Goal: Find specific page/section: Find specific page/section

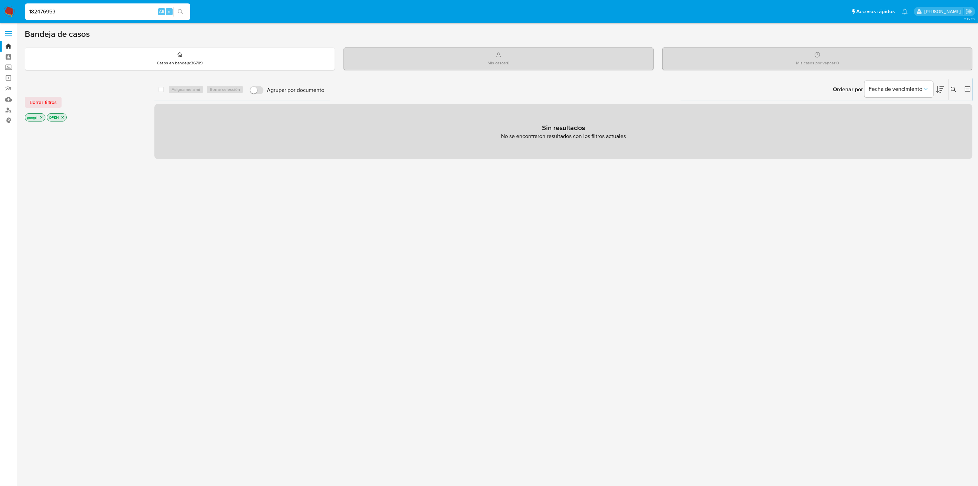
type input "182476953"
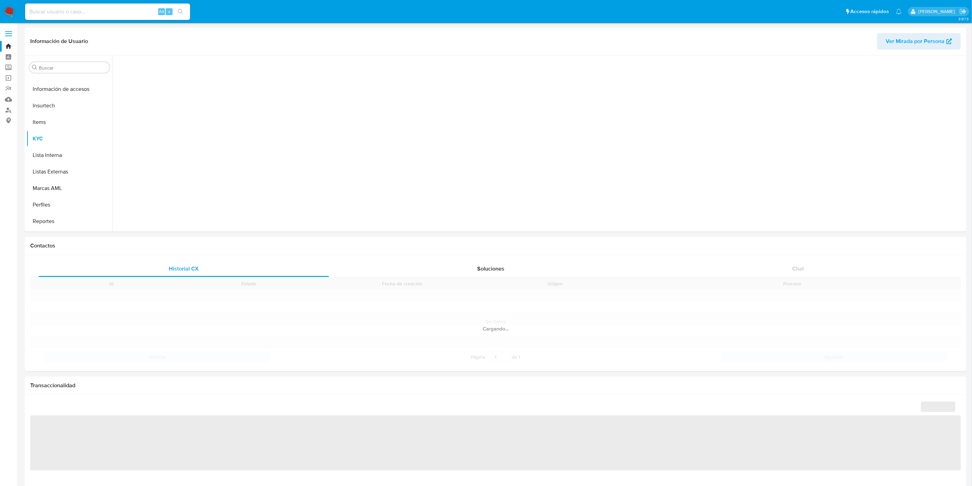
scroll to position [307, 0]
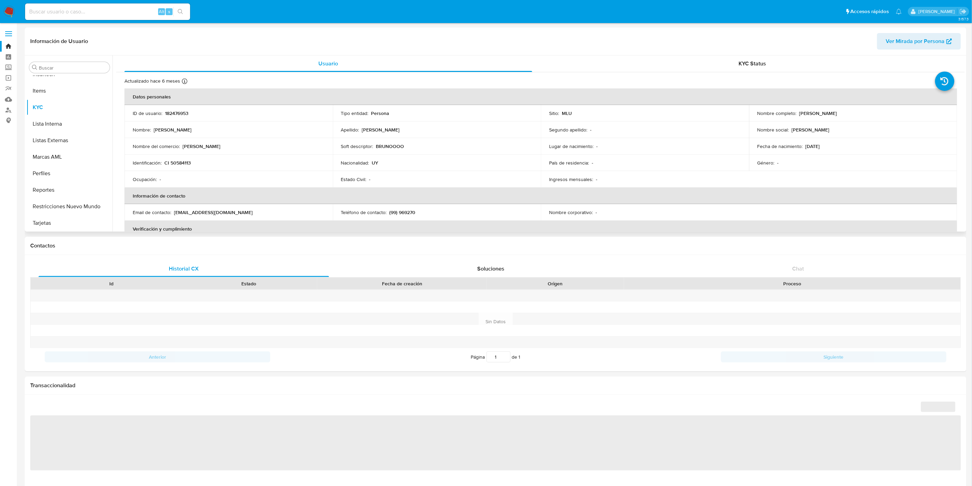
select select "10"
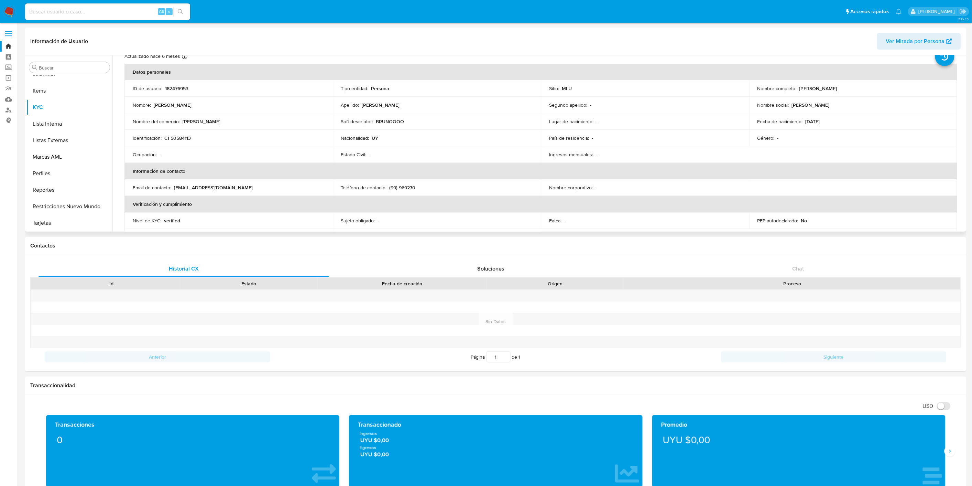
scroll to position [38, 0]
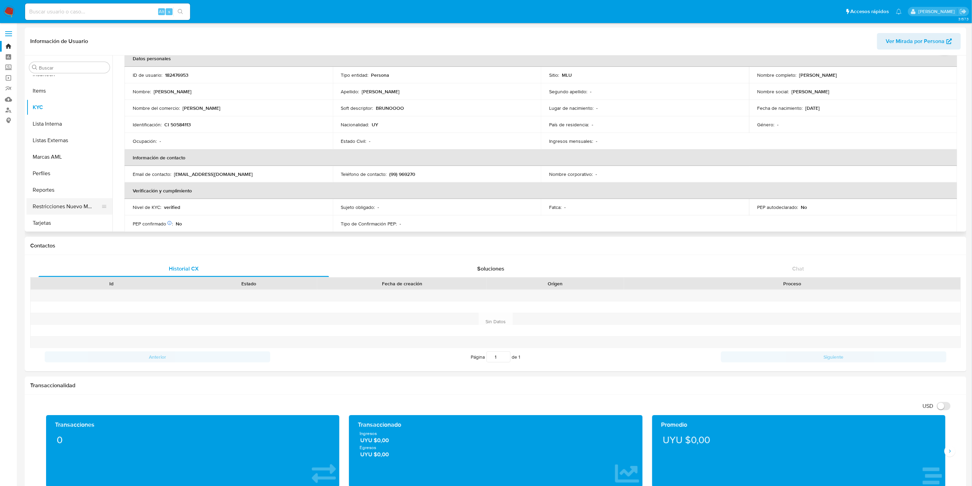
click at [93, 209] on button "Restricciones Nuevo Mundo" at bounding box center [66, 206] width 80 height 17
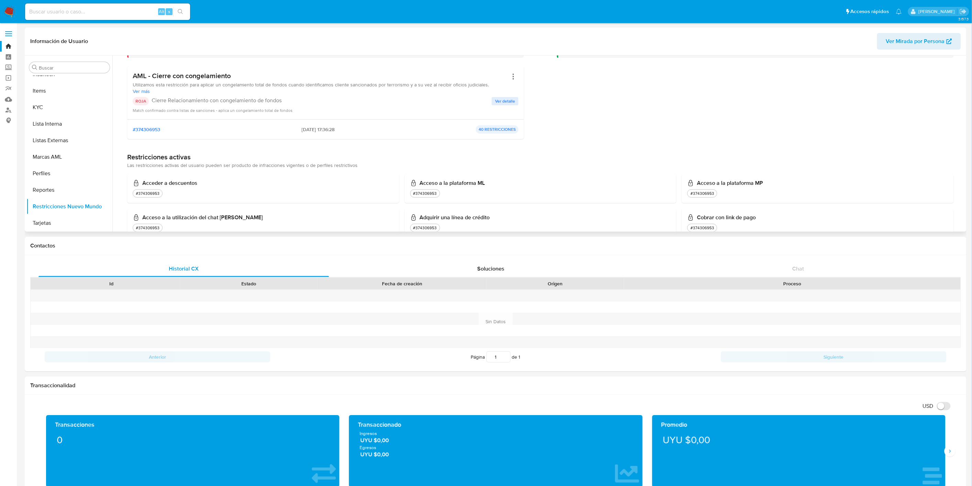
scroll to position [0, 0]
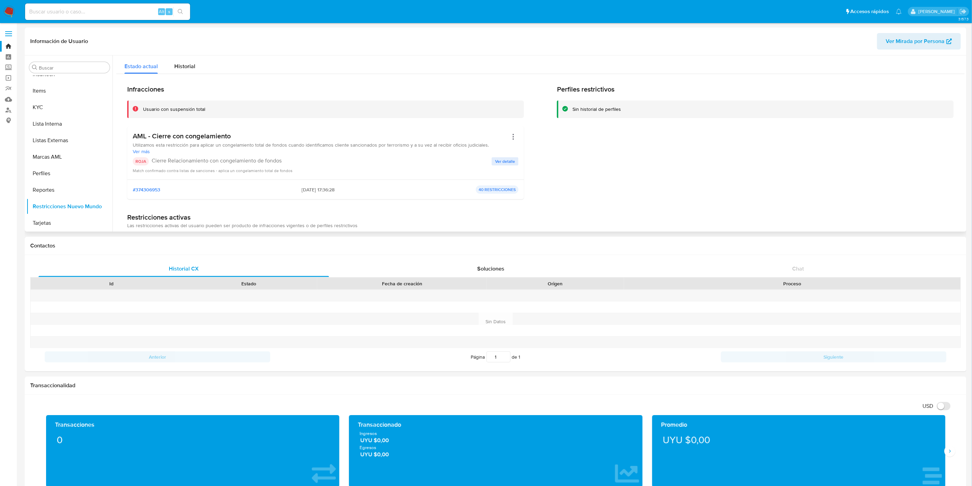
click at [175, 76] on div "Infracciones Usuario con suspensión total AML - Cierre con congelamiento Utiliz…" at bounding box center [540, 397] width 849 height 647
click at [177, 73] on div "Historial" at bounding box center [184, 64] width 21 height 18
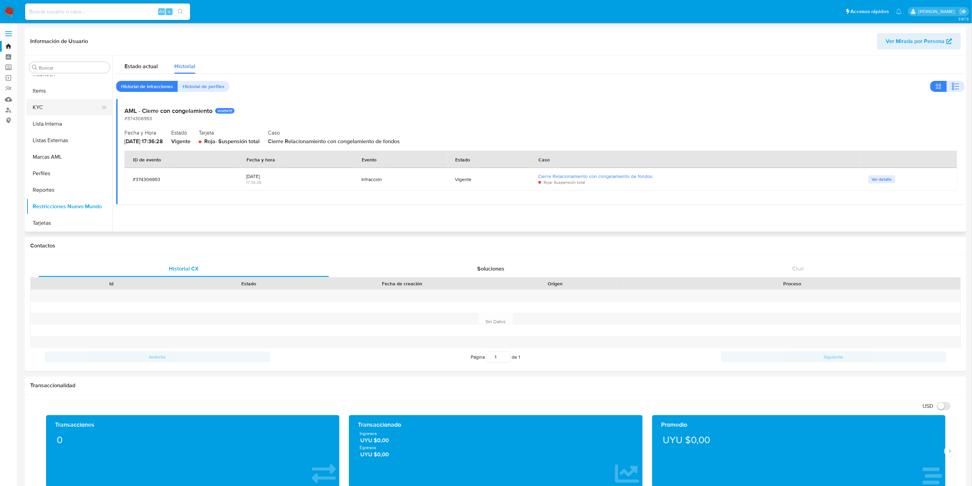
click at [55, 110] on button "KYC" at bounding box center [66, 107] width 80 height 17
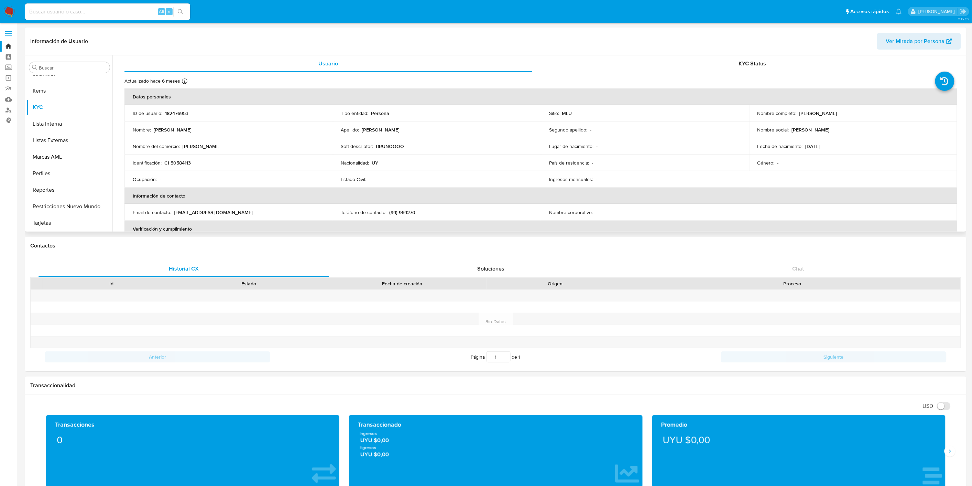
click at [175, 160] on p "CI 50584113" at bounding box center [177, 163] width 26 height 6
copy p "50584113"
click at [74, 10] on input at bounding box center [107, 11] width 165 height 9
paste input "828894382"
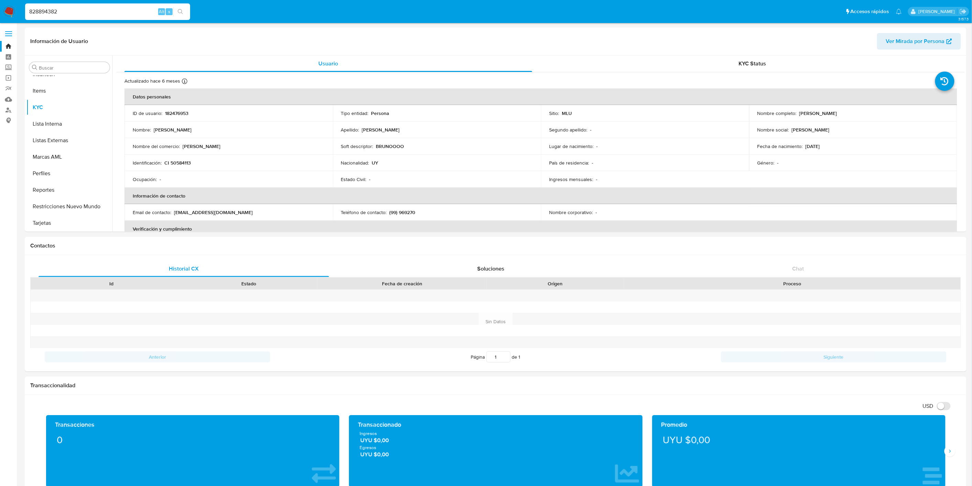
type input "828894382"
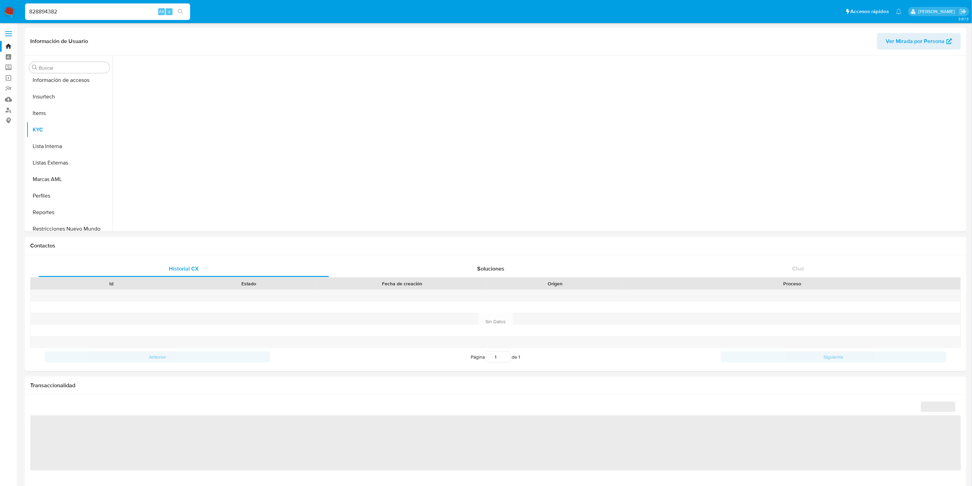
scroll to position [307, 0]
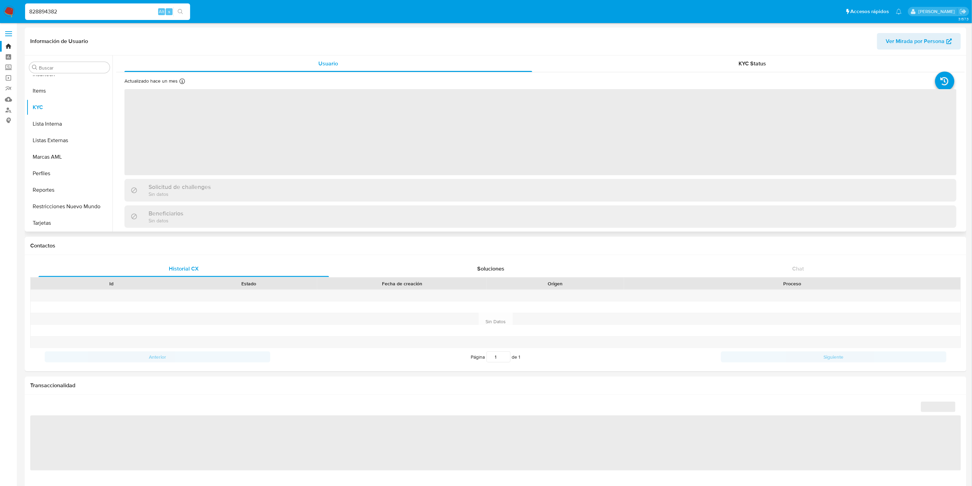
select select "10"
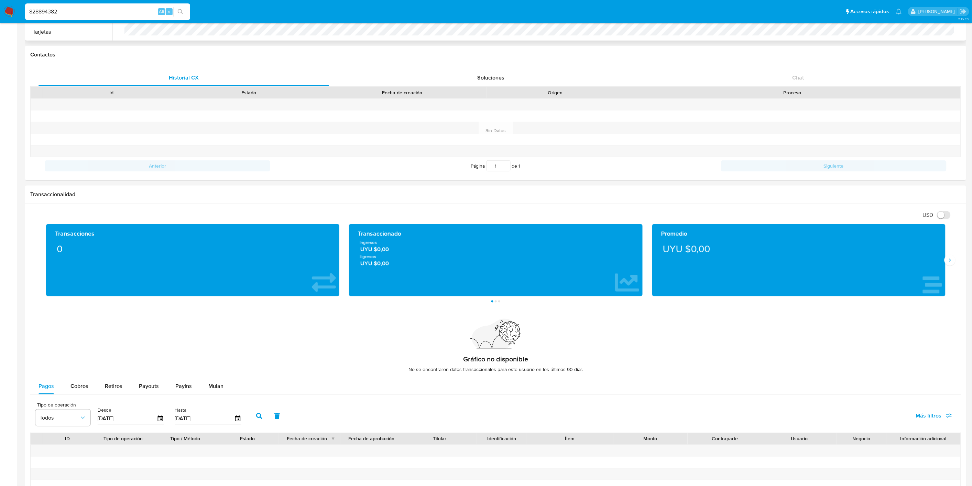
scroll to position [0, 0]
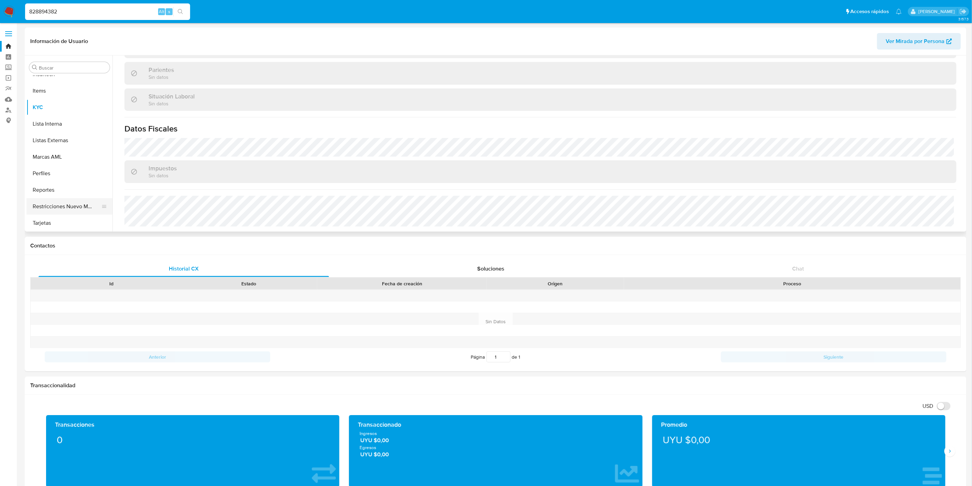
click at [65, 203] on button "Restricciones Nuevo Mundo" at bounding box center [66, 206] width 80 height 17
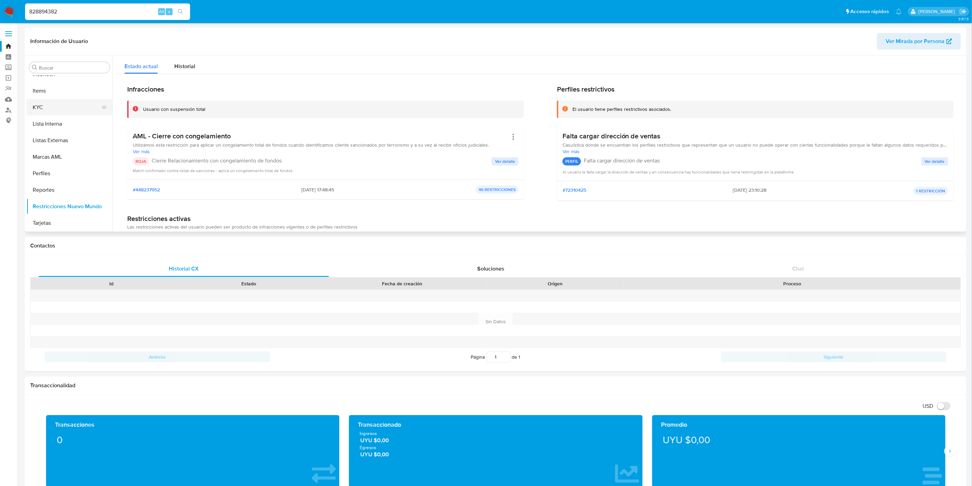
click at [53, 109] on button "KYC" at bounding box center [66, 107] width 80 height 17
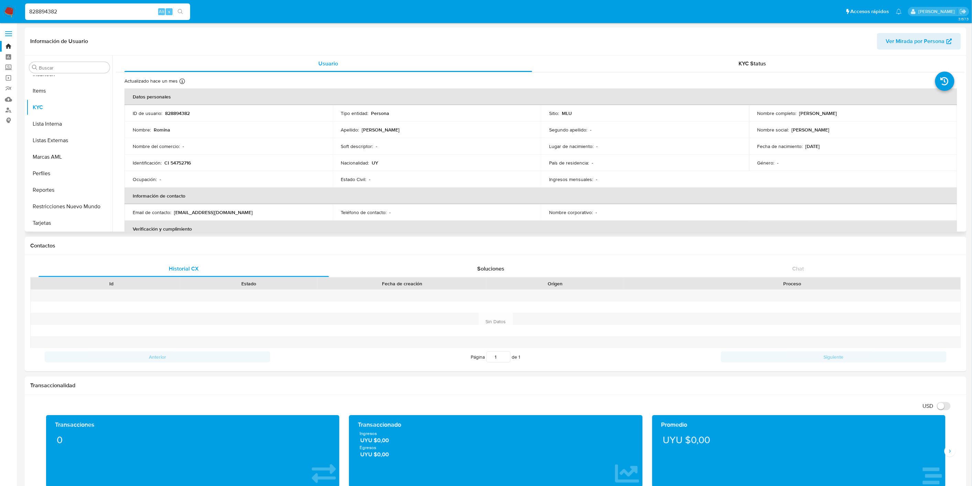
click at [184, 160] on p "CI 54752716" at bounding box center [177, 163] width 26 height 6
copy p "54752716"
click at [82, 15] on input "828894382" at bounding box center [107, 11] width 165 height 9
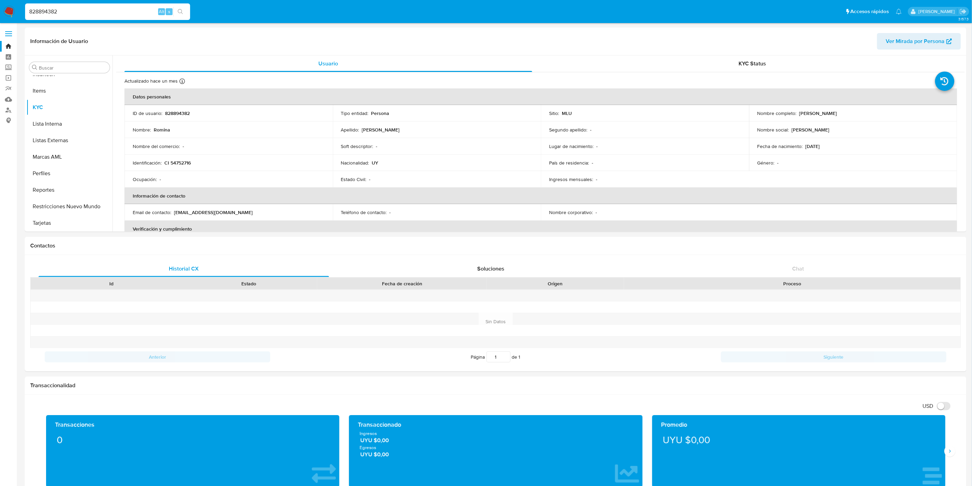
paste input "1087538200"
type input "1087538200"
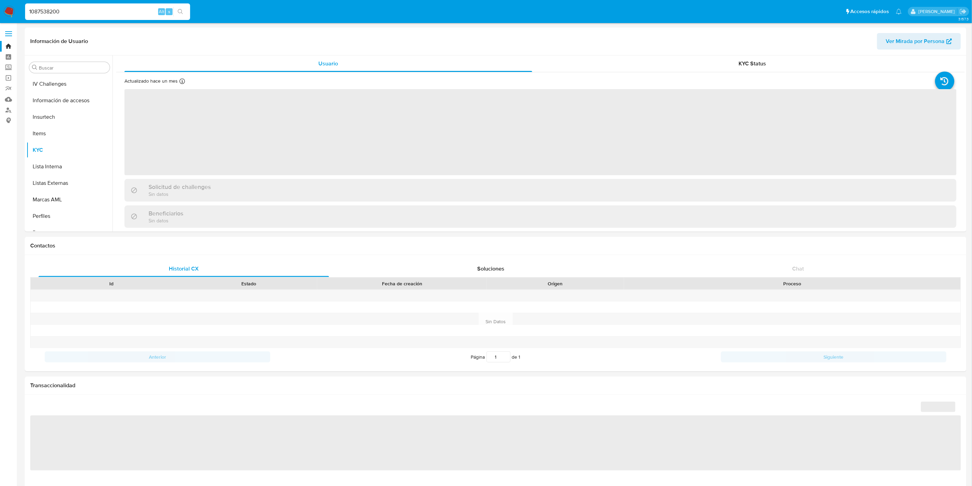
scroll to position [307, 0]
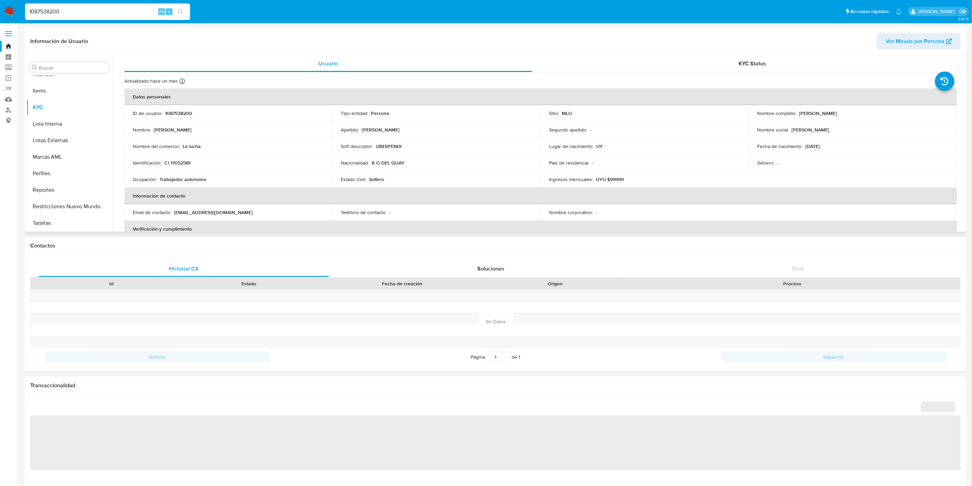
select select "10"
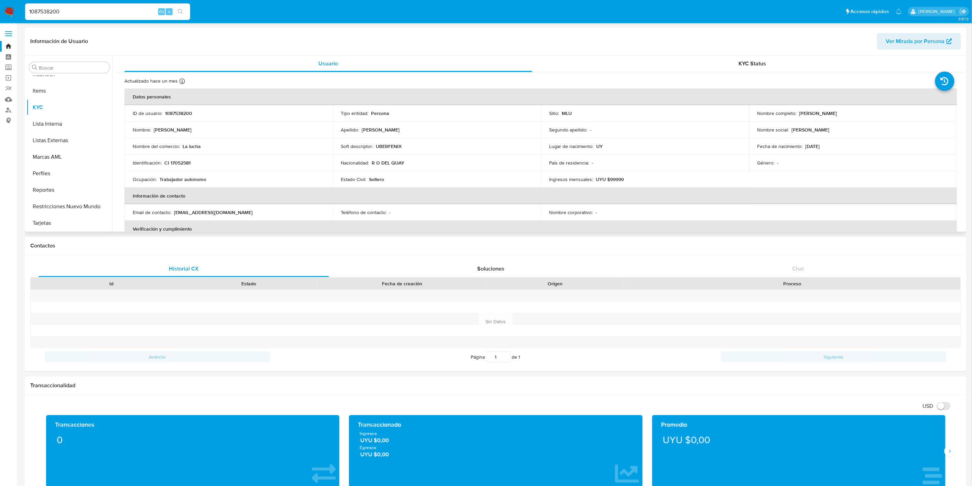
click at [178, 163] on p "CI 17052581" at bounding box center [177, 163] width 26 height 6
copy p "17052581"
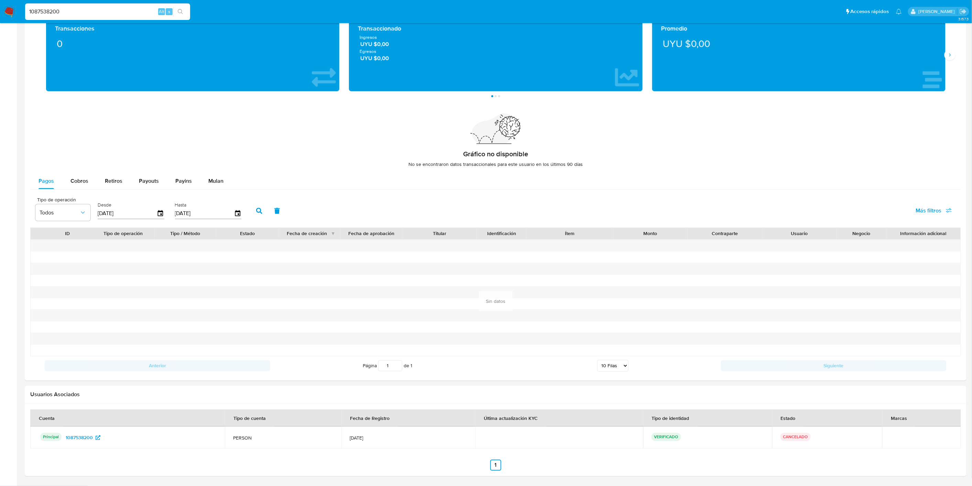
scroll to position [129, 0]
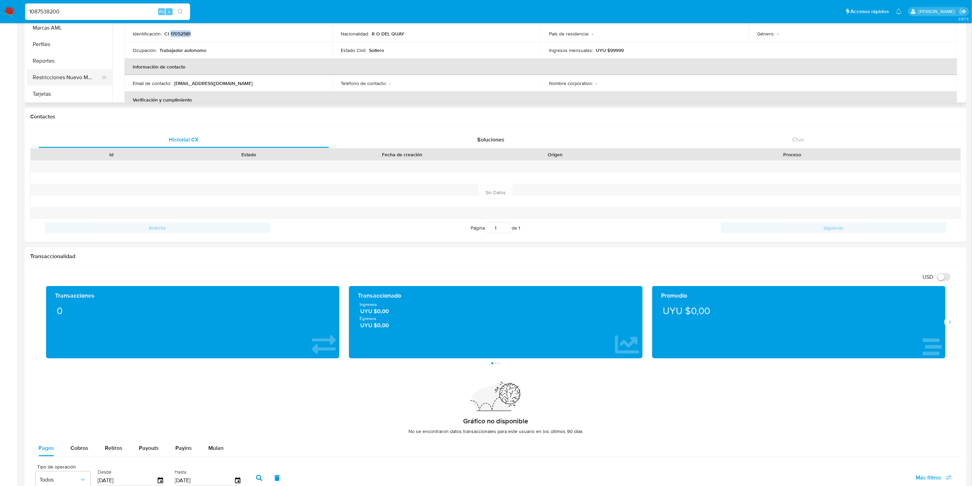
click at [59, 74] on button "Restricciones Nuevo Mundo" at bounding box center [66, 77] width 80 height 17
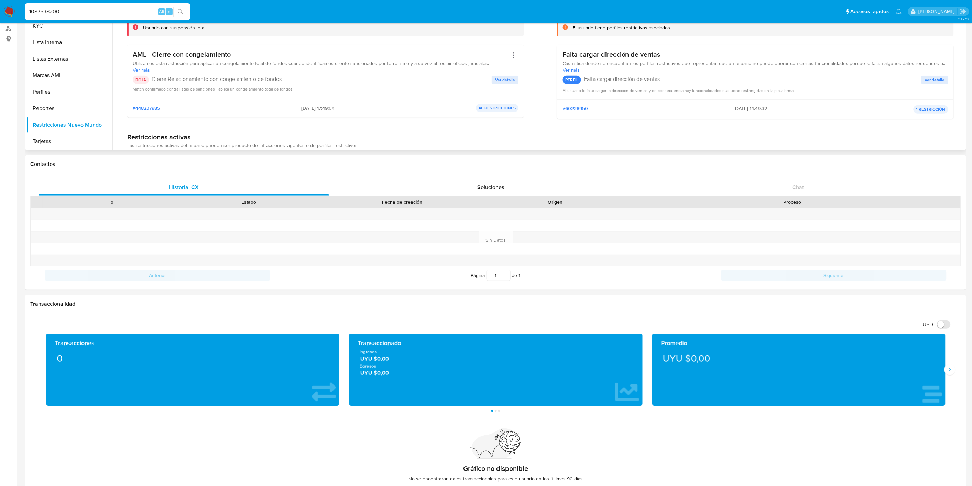
scroll to position [0, 0]
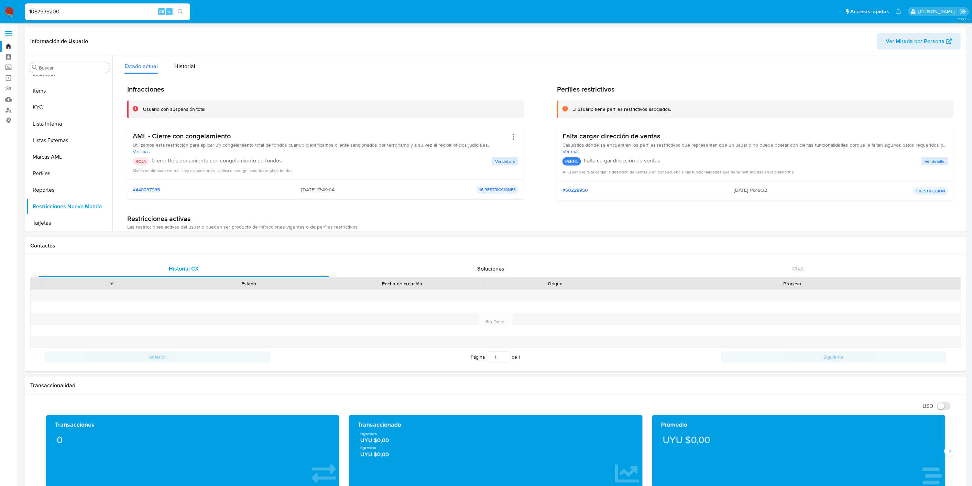
click at [125, 16] on div "1087538200 Alt s" at bounding box center [107, 11] width 165 height 17
click at [126, 13] on input "1087538200" at bounding box center [107, 11] width 165 height 9
paste input "731405758"
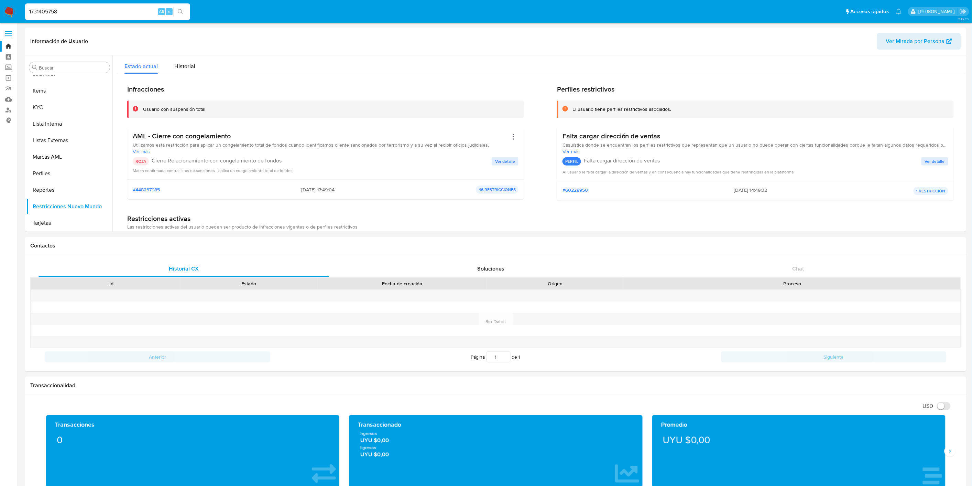
type input "1731405758"
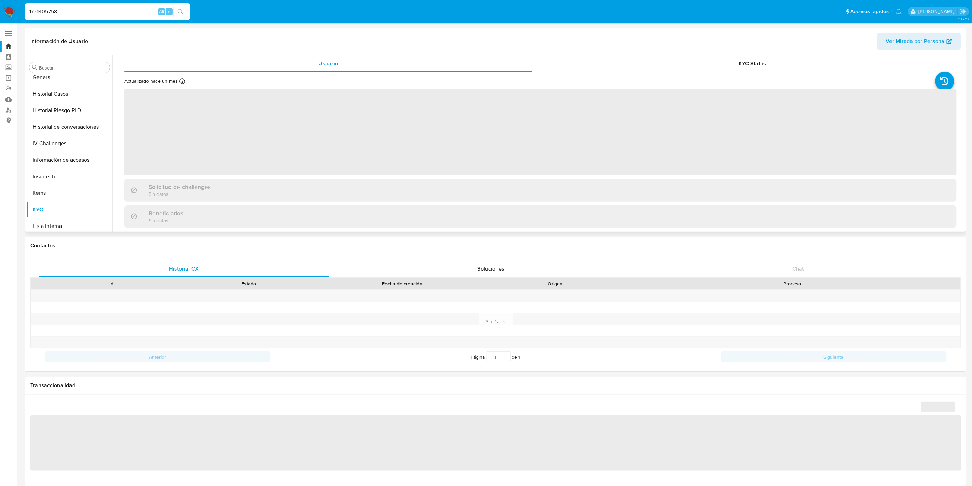
scroll to position [307, 0]
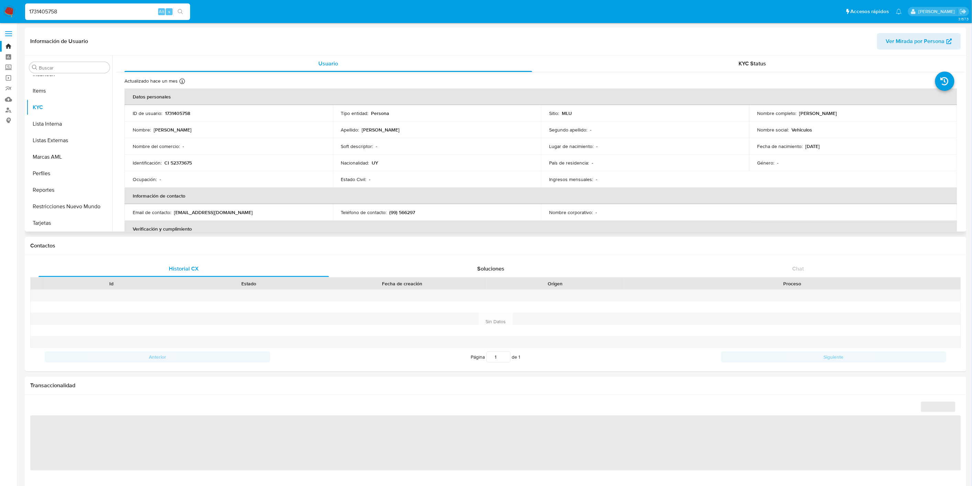
select select "10"
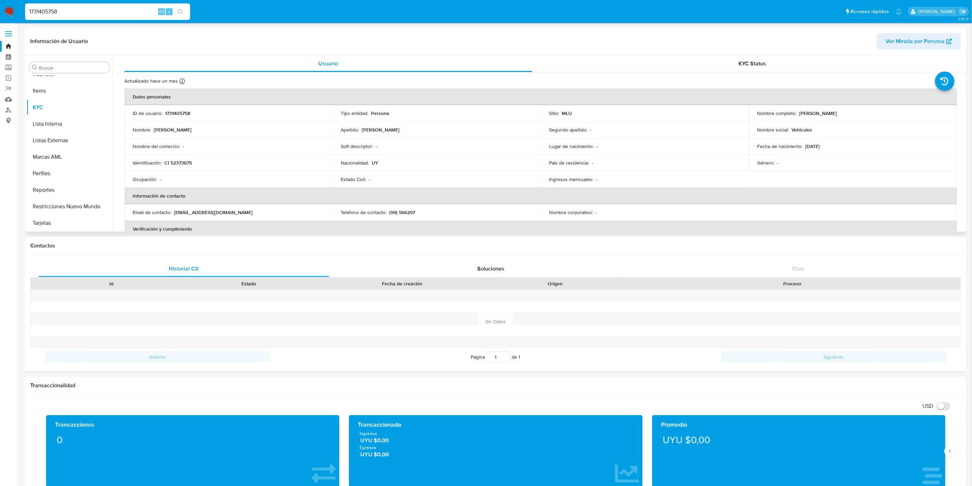
click at [174, 164] on p "CI 52373675" at bounding box center [178, 163] width 28 height 6
copy p "52373675"
